Goal: Transaction & Acquisition: Purchase product/service

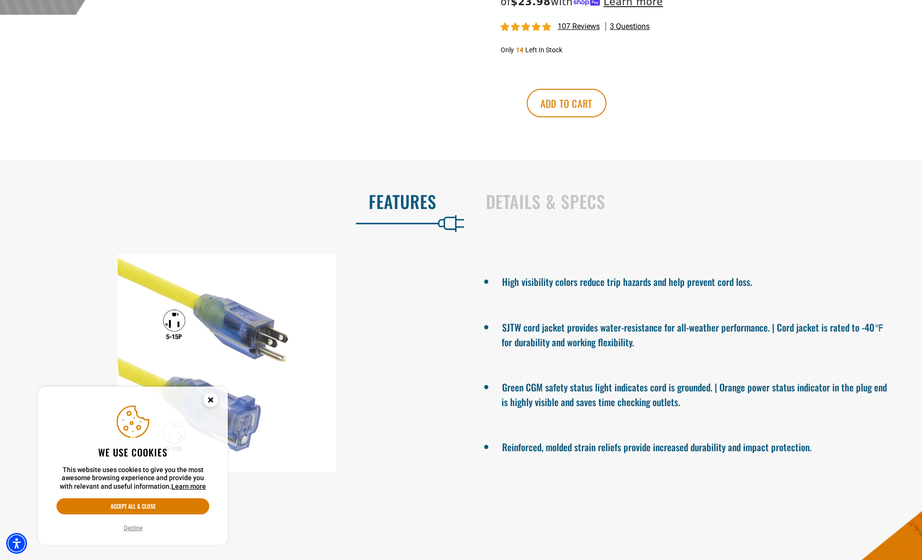
scroll to position [516, 0]
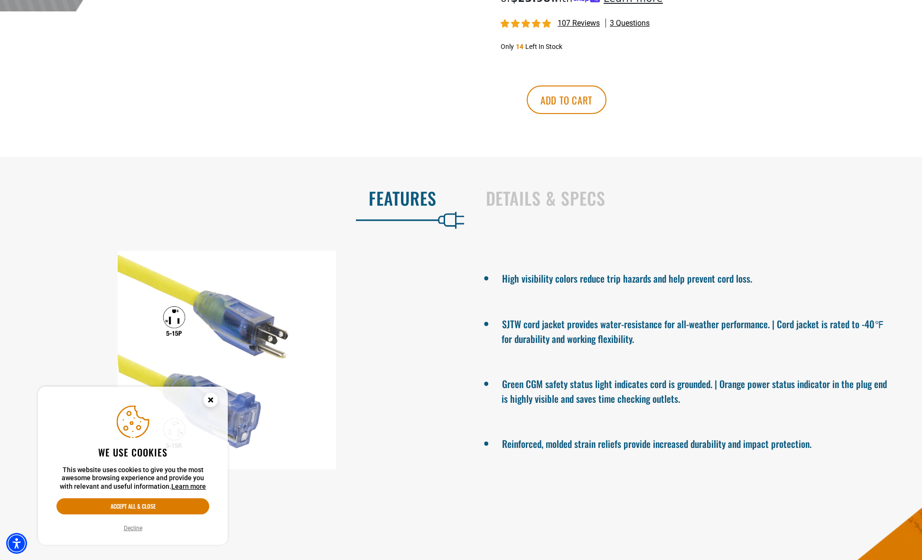
click at [215, 393] on icon "Close this option" at bounding box center [211, 401] width 28 height 28
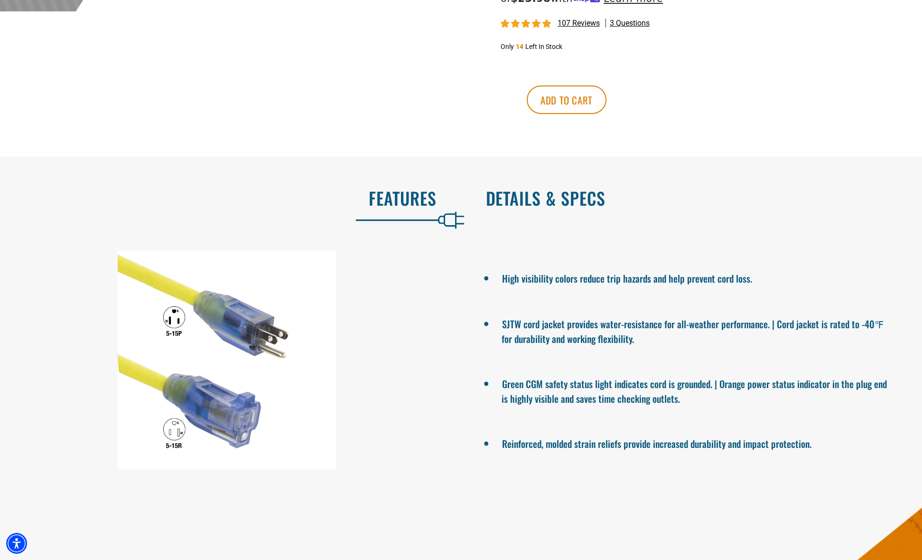
click at [531, 199] on h2 "Details & Specs" at bounding box center [694, 198] width 417 height 20
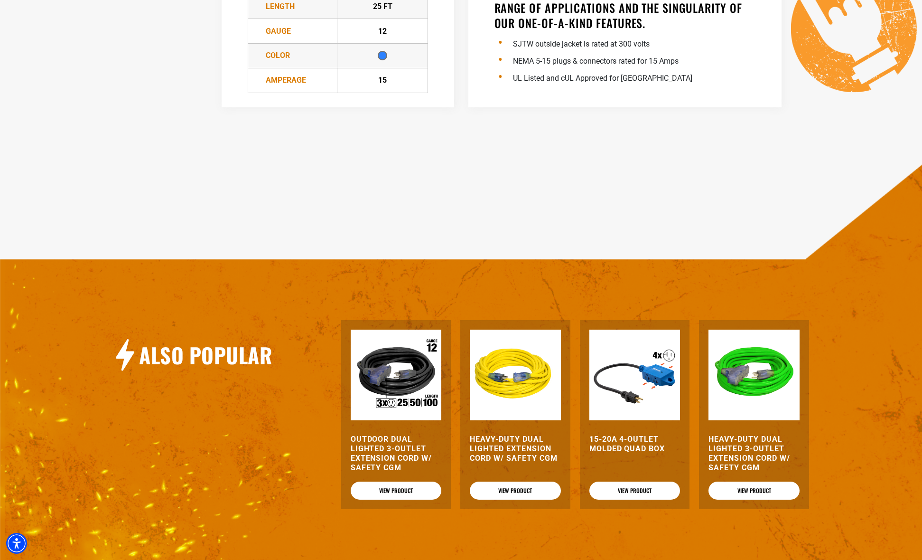
scroll to position [850, 0]
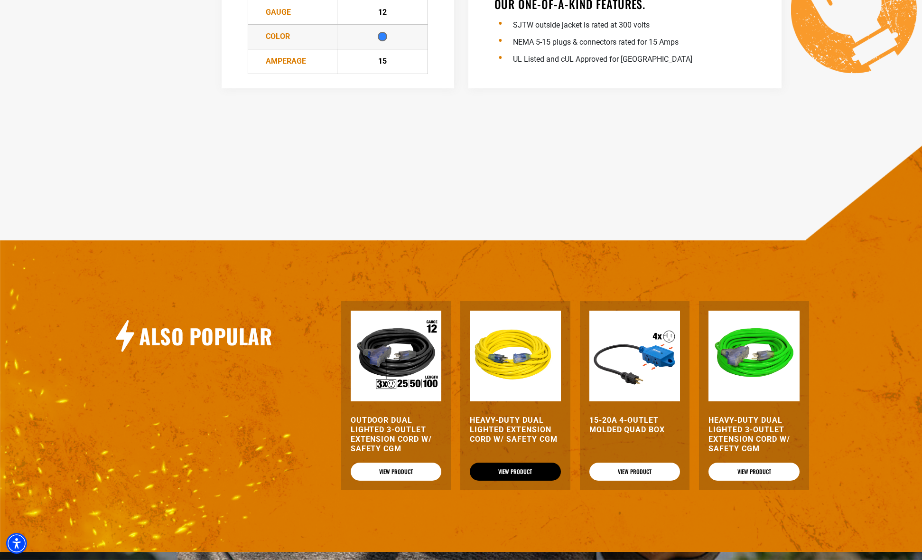
click at [519, 469] on link "View Product" at bounding box center [515, 471] width 91 height 18
